Goal: Task Accomplishment & Management: Use online tool/utility

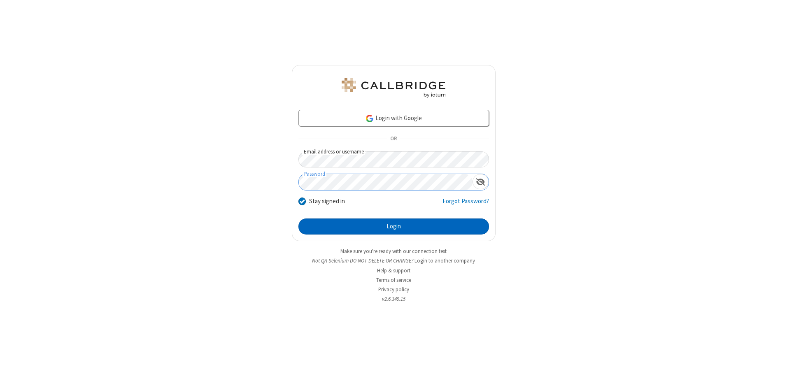
click at [393, 226] on button "Login" at bounding box center [393, 227] width 191 height 16
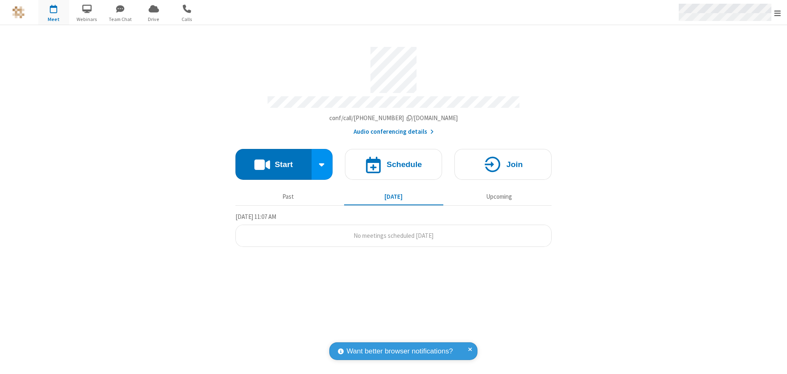
click at [777, 13] on span "Open menu" at bounding box center [777, 13] width 7 height 8
click at [53, 12] on span "button" at bounding box center [53, 9] width 31 height 14
click at [393, 161] on h4 "Schedule" at bounding box center [403, 164] width 35 height 8
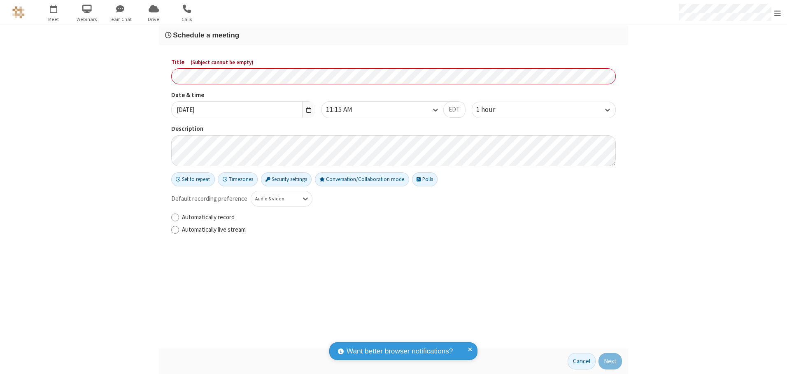
click at [393, 35] on h3 "Schedule a meeting" at bounding box center [393, 35] width 457 height 8
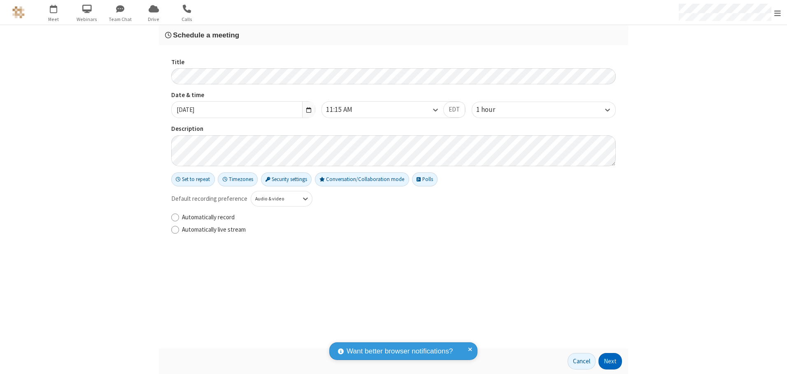
click at [610, 361] on button "Next" at bounding box center [609, 361] width 23 height 16
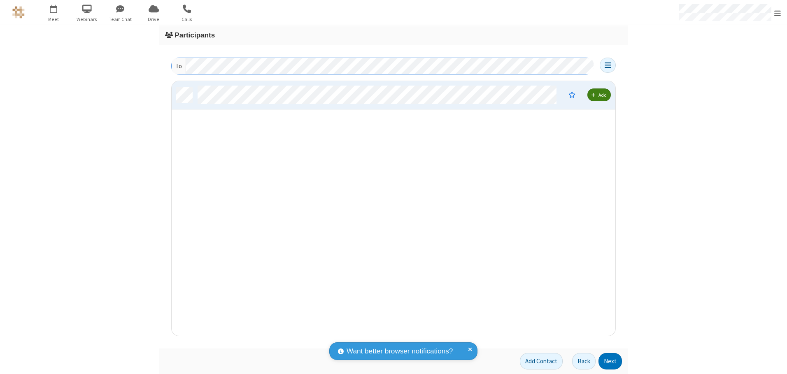
scroll to position [249, 437]
click at [610, 361] on button "Next" at bounding box center [609, 361] width 23 height 16
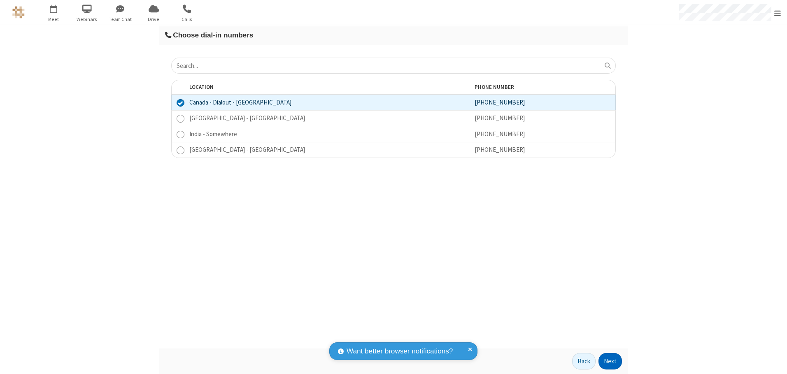
click at [610, 361] on button "Next" at bounding box center [609, 361] width 23 height 16
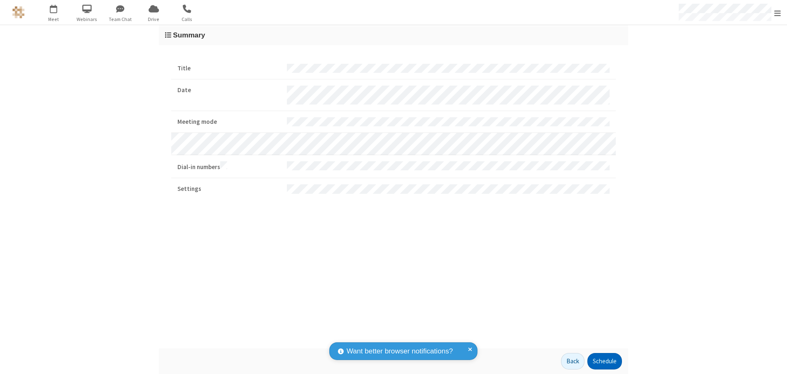
click at [604, 361] on button "Schedule" at bounding box center [604, 361] width 35 height 16
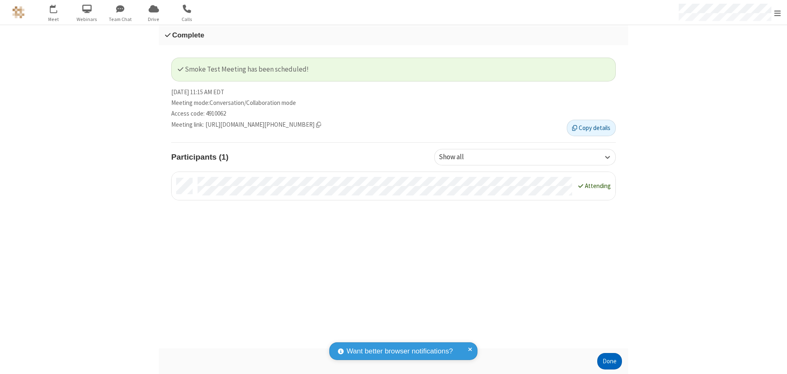
click at [609, 361] on button "Done" at bounding box center [609, 361] width 25 height 16
